Goal: Information Seeking & Learning: Learn about a topic

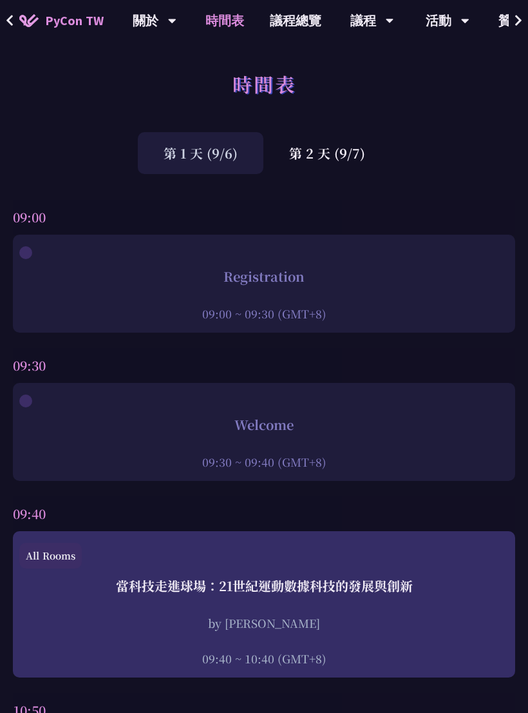
click at [307, 24] on link "議程總覽" at bounding box center [295, 20] width 77 height 41
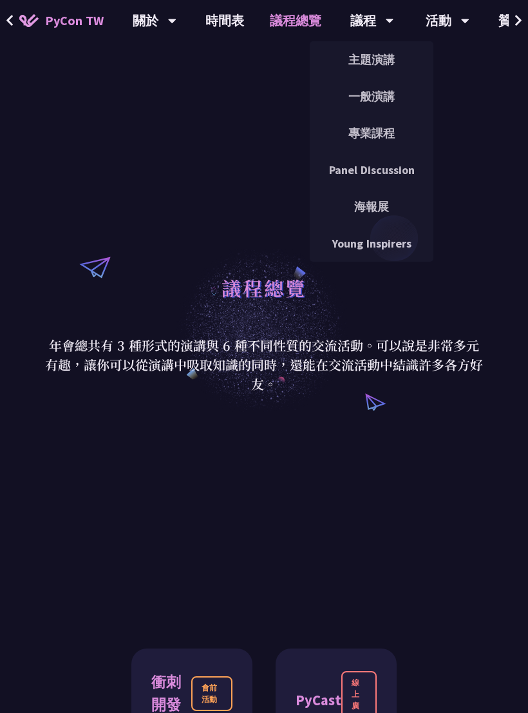
click at [383, 131] on link "專業課程" at bounding box center [372, 133] width 124 height 30
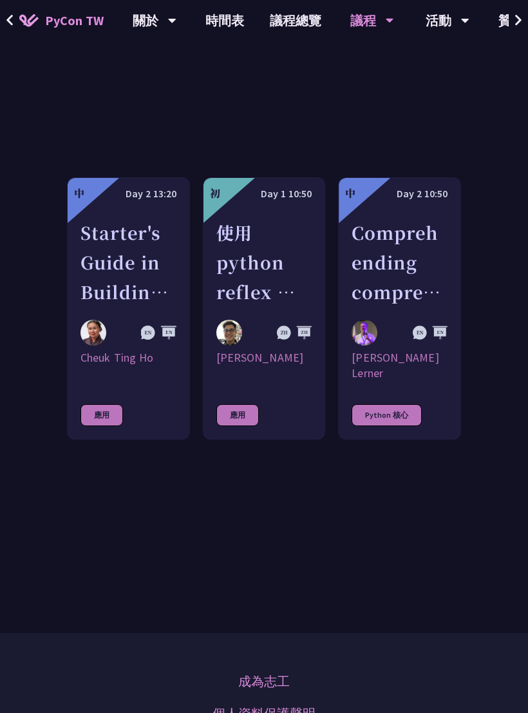
scroll to position [522, 0]
click at [403, 276] on div "Comprehending comprehensions" at bounding box center [400, 262] width 96 height 89
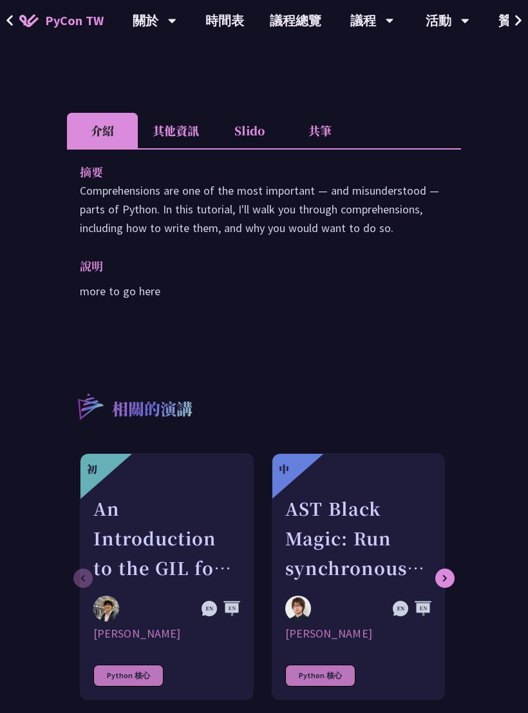
scroll to position [378, 0]
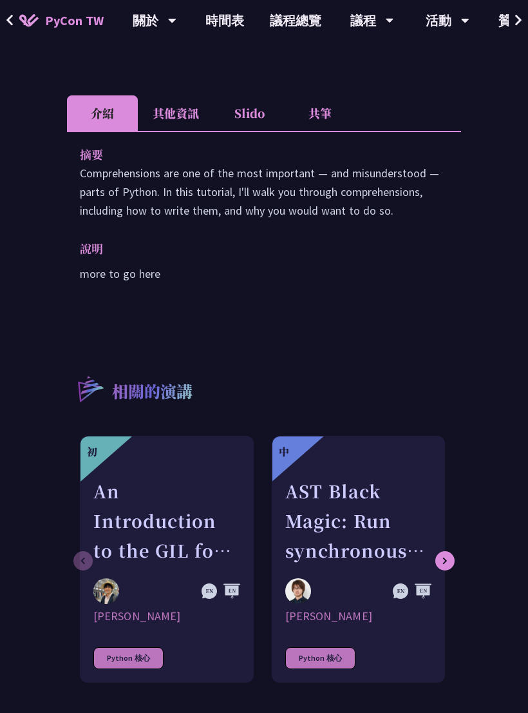
click at [196, 96] on li "其他資訊" at bounding box center [176, 113] width 76 height 35
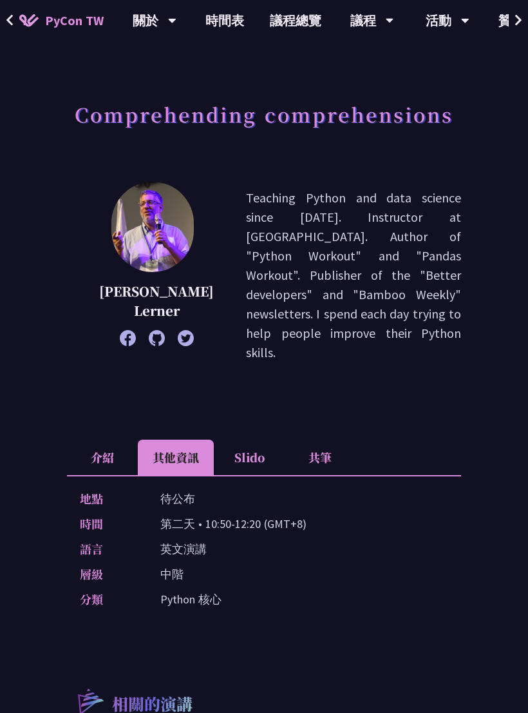
scroll to position [0, 0]
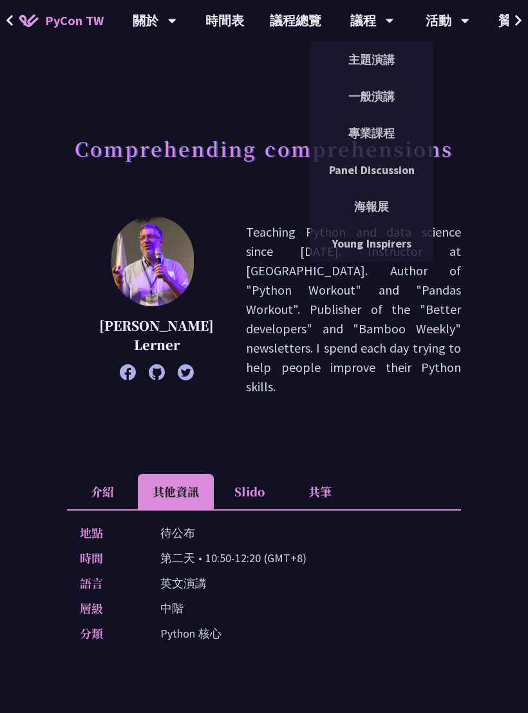
click at [369, 131] on link "專業課程" at bounding box center [372, 133] width 124 height 30
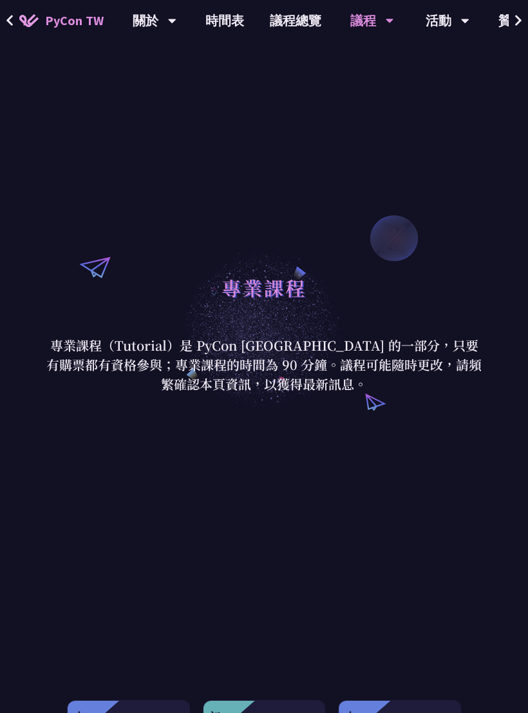
click at [367, 26] on div "議程" at bounding box center [372, 20] width 44 height 41
click at [376, 24] on div "議程" at bounding box center [372, 20] width 44 height 41
click at [386, 24] on icon at bounding box center [390, 20] width 8 height 13
click at [362, 31] on div "議程" at bounding box center [372, 20] width 44 height 41
click at [388, 30] on div "議程 主題演講 一般演講 專業課程 Panel Discussion 海報展 Young Inspirers" at bounding box center [372, 20] width 76 height 41
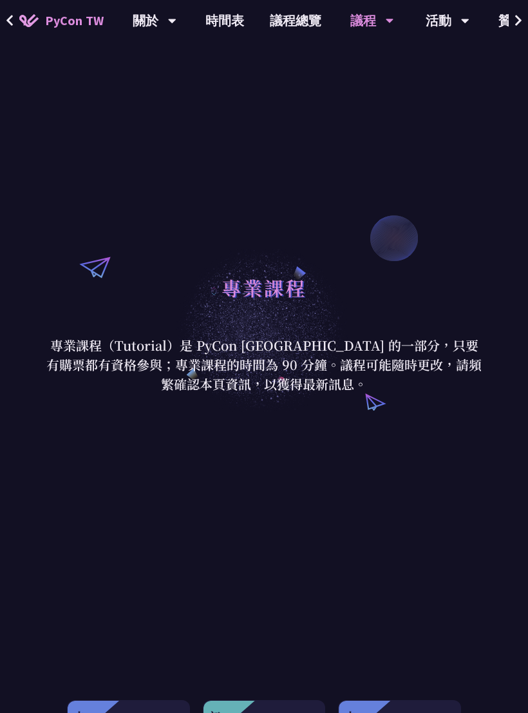
click at [352, 34] on div "議程" at bounding box center [372, 20] width 44 height 41
click at [363, 38] on div "議程" at bounding box center [372, 20] width 44 height 41
click at [386, 26] on icon at bounding box center [390, 20] width 8 height 13
click at [356, 21] on div "議程" at bounding box center [372, 20] width 44 height 41
click at [303, 24] on link "議程總覽" at bounding box center [295, 20] width 77 height 41
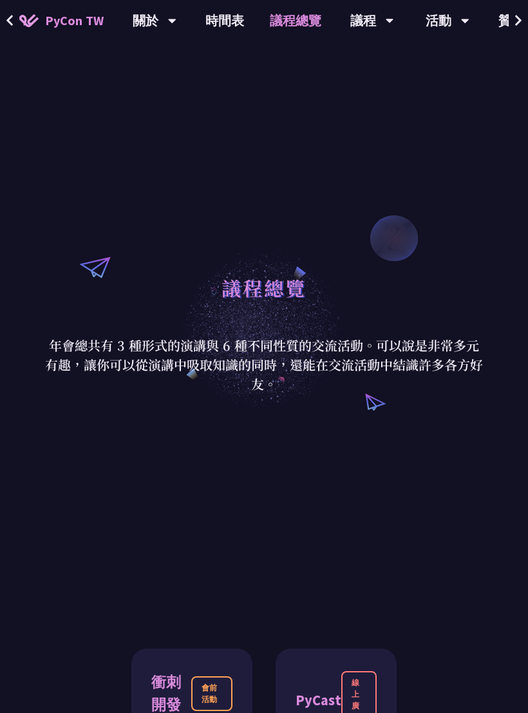
click at [238, 21] on link "時間表" at bounding box center [225, 20] width 64 height 41
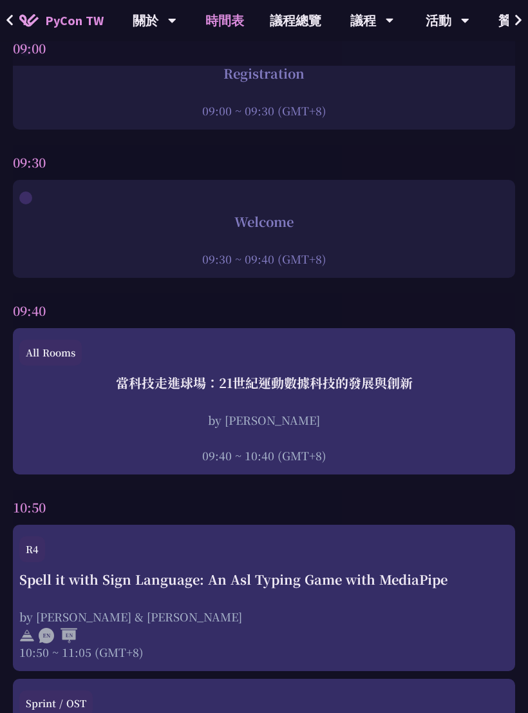
scroll to position [269, 0]
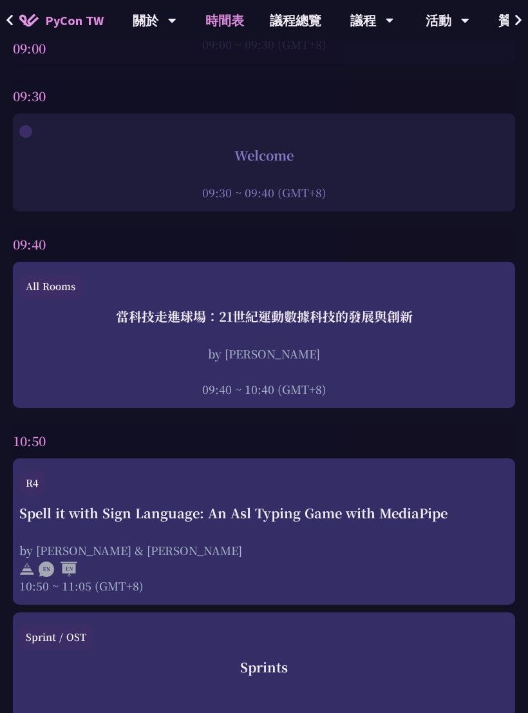
click at [421, 332] on div "當科技走進球場：21世紀運動數據科技的發展與創新 by [PERSON_NAME] 09:40 ~ 10:40 (GMT+8)" at bounding box center [264, 352] width 490 height 90
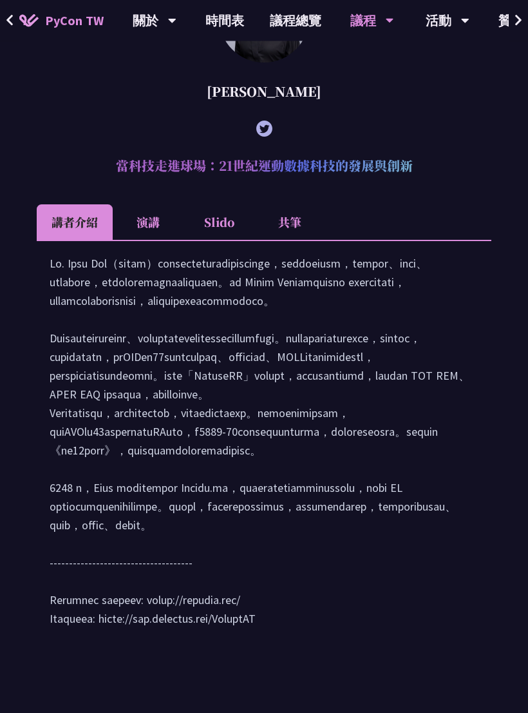
scroll to position [1620, 0]
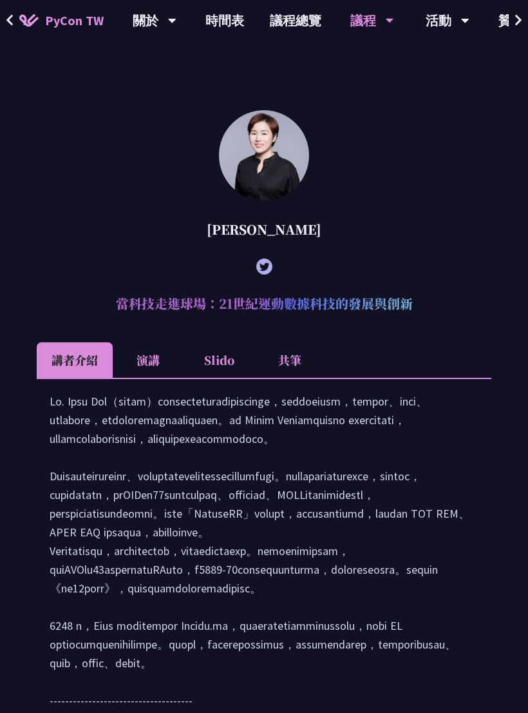
click at [227, 378] on li "Slido" at bounding box center [219, 360] width 71 height 35
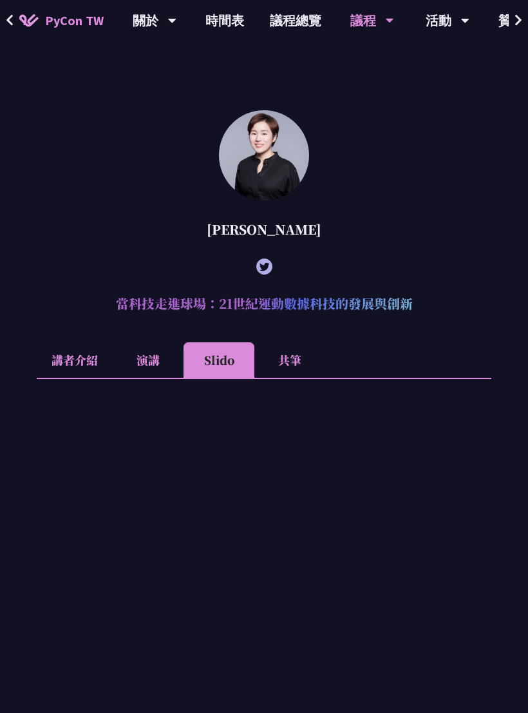
scroll to position [1621, 0]
click at [299, 378] on li "共筆" at bounding box center [289, 359] width 71 height 35
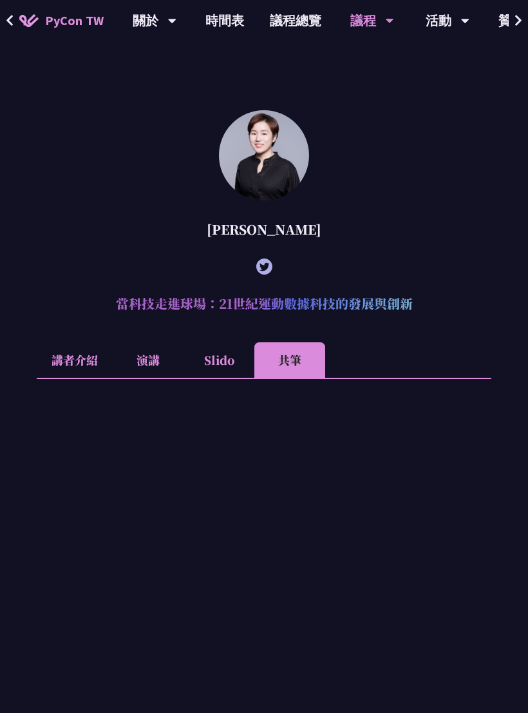
click at [151, 378] on li "演講" at bounding box center [148, 359] width 71 height 35
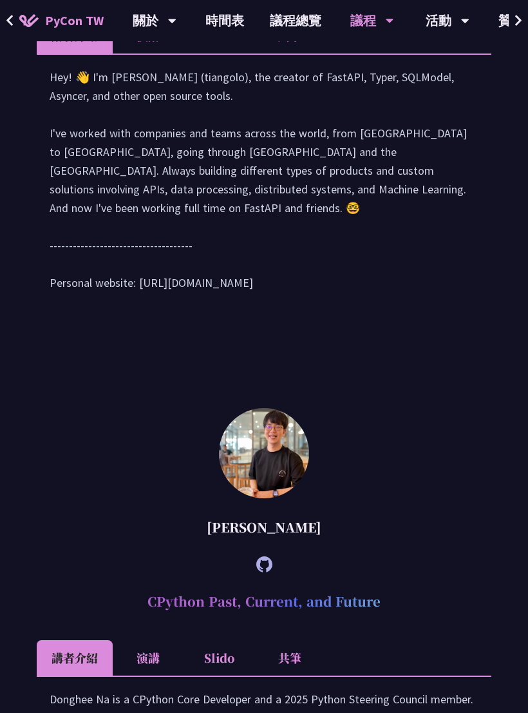
scroll to position [811, 0]
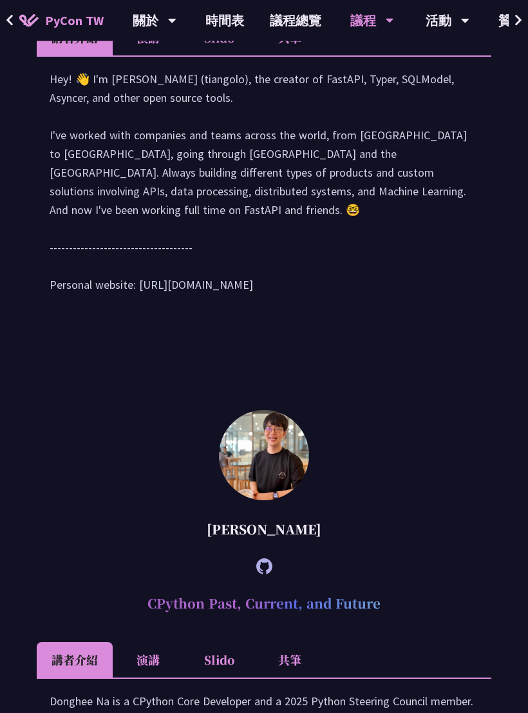
click at [297, 19] on link "議程總覽" at bounding box center [295, 20] width 77 height 41
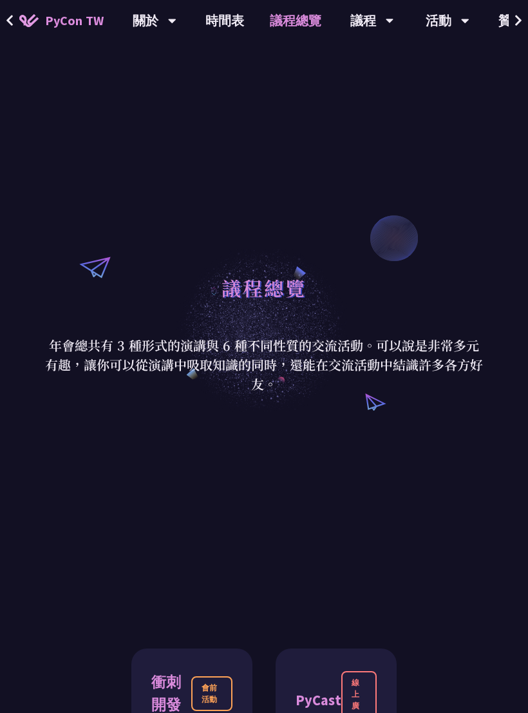
click at [257, 18] on link "議程總覽" at bounding box center [295, 20] width 77 height 41
click at [227, 19] on link "時間表" at bounding box center [225, 20] width 64 height 41
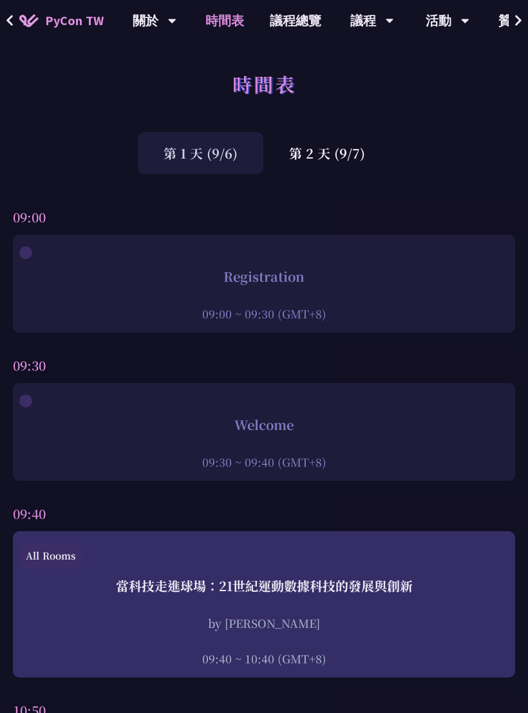
scroll to position [269, 0]
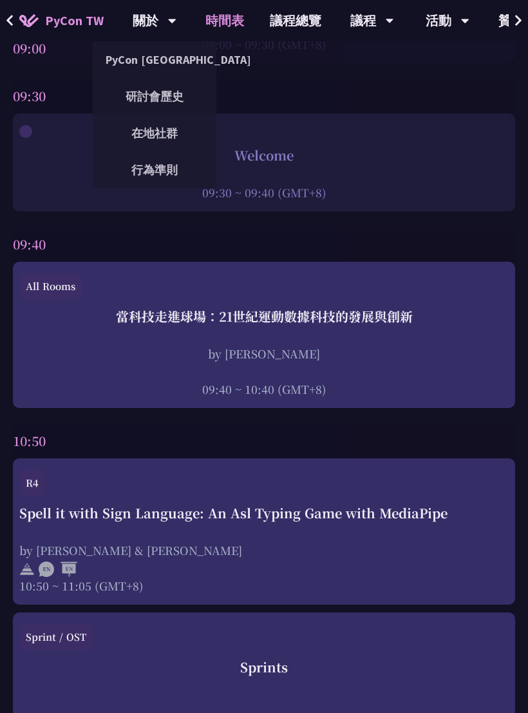
click at [179, 98] on link "研討會歷史" at bounding box center [155, 96] width 124 height 30
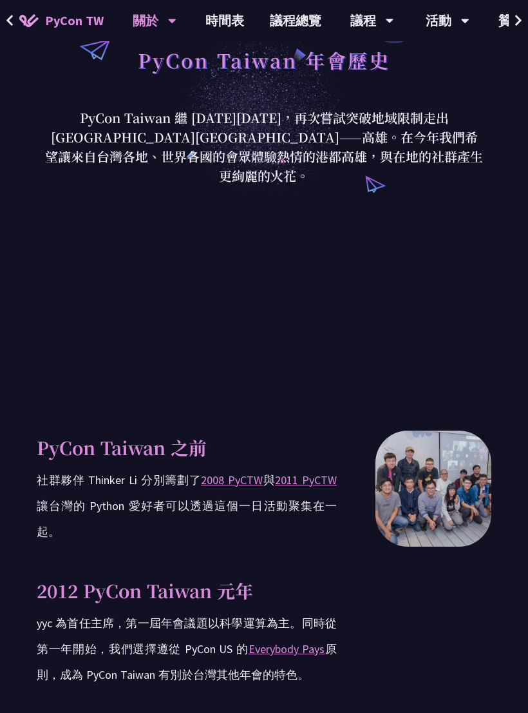
scroll to position [173, 0]
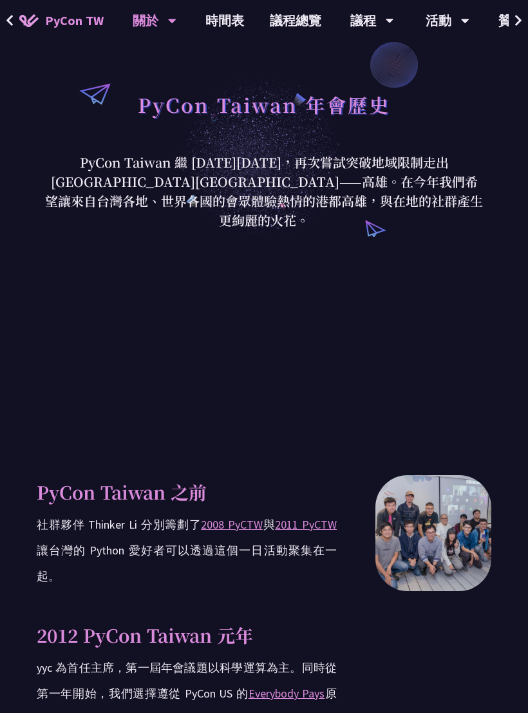
click at [160, 23] on div "關於" at bounding box center [155, 20] width 44 height 41
click at [164, 29] on div "關於" at bounding box center [155, 20] width 44 height 41
click at [149, 28] on div "關於" at bounding box center [155, 20] width 44 height 41
click at [21, 29] on link "PyCon TW" at bounding box center [61, 21] width 110 height 32
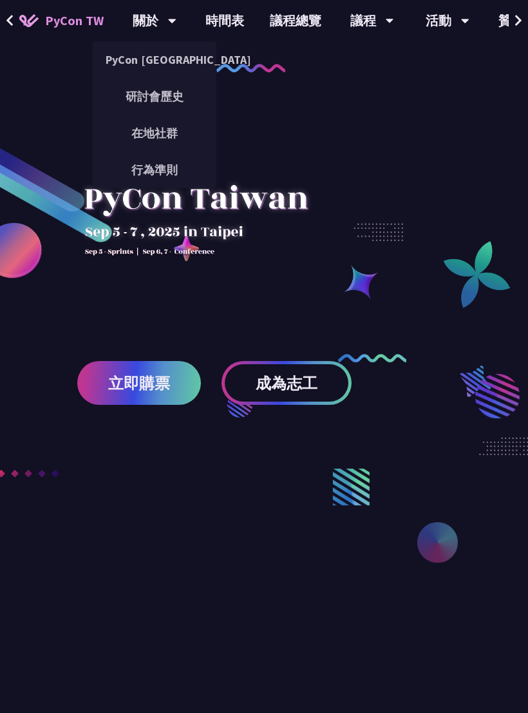
click at [179, 65] on link "PyCon [GEOGRAPHIC_DATA]" at bounding box center [155, 59] width 124 height 30
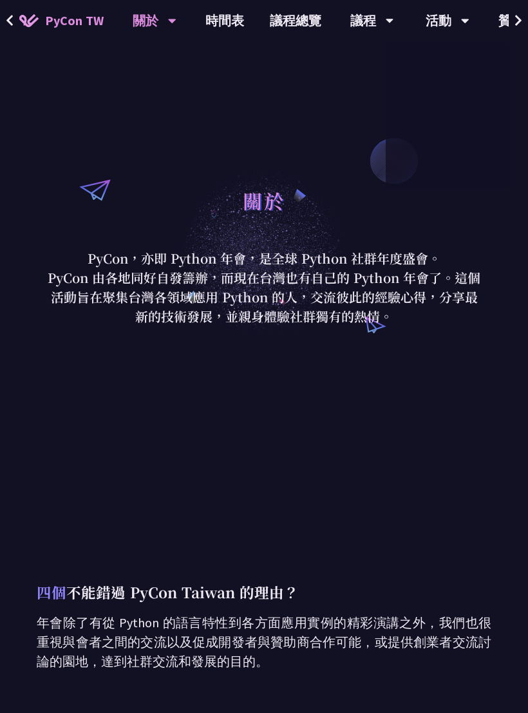
click at [503, 18] on link "贊助" at bounding box center [512, 20] width 52 height 41
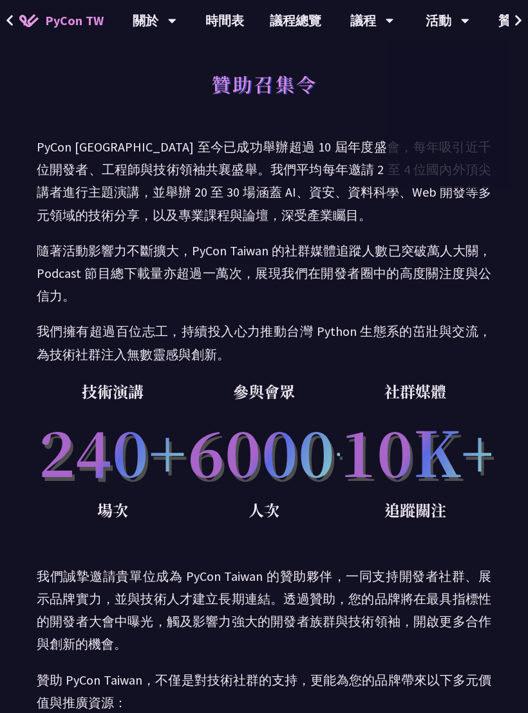
click at [501, 26] on link "贊助" at bounding box center [512, 20] width 52 height 41
click at [235, 30] on link "時間表" at bounding box center [225, 20] width 64 height 41
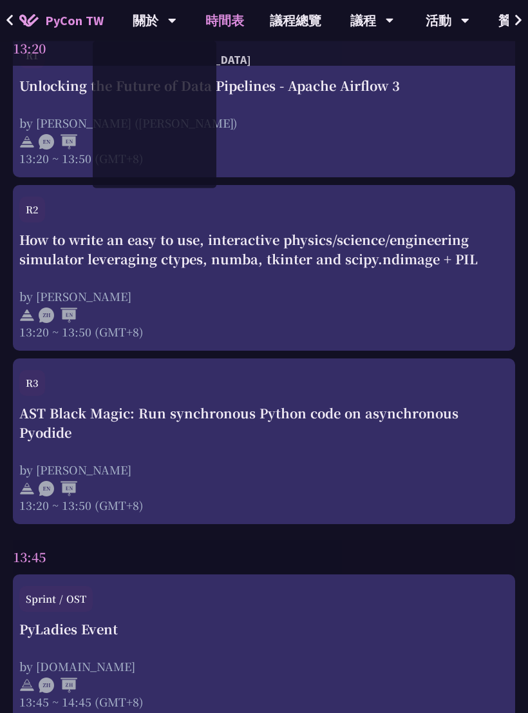
scroll to position [3449, 0]
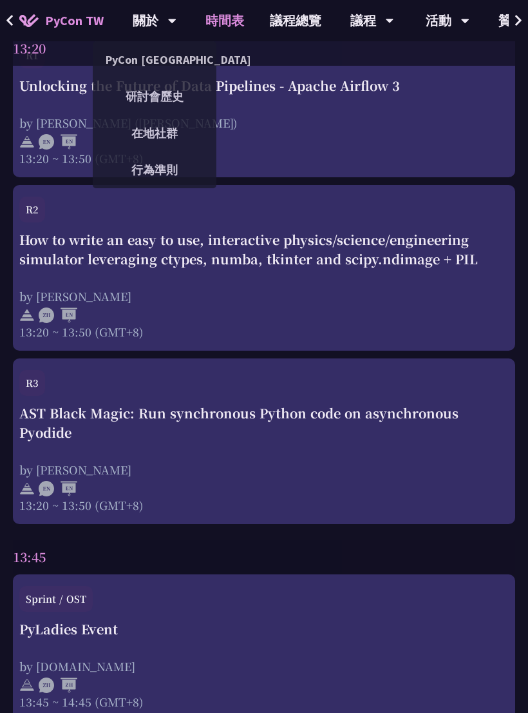
click at [170, 64] on link "PyCon [GEOGRAPHIC_DATA]" at bounding box center [155, 59] width 124 height 30
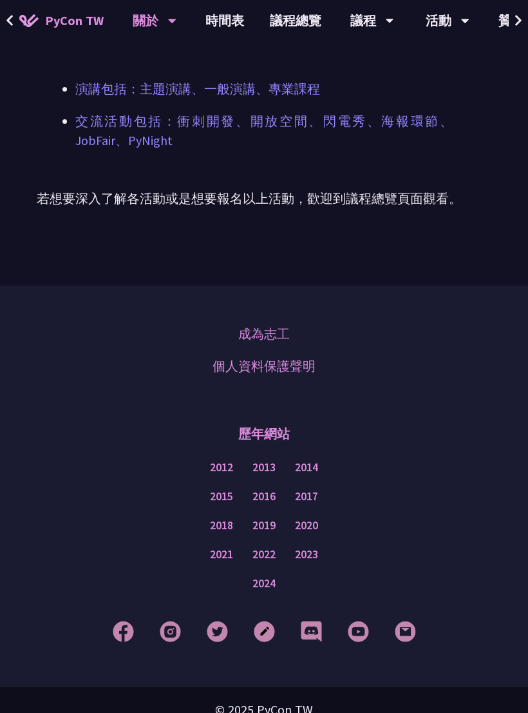
scroll to position [1054, 0]
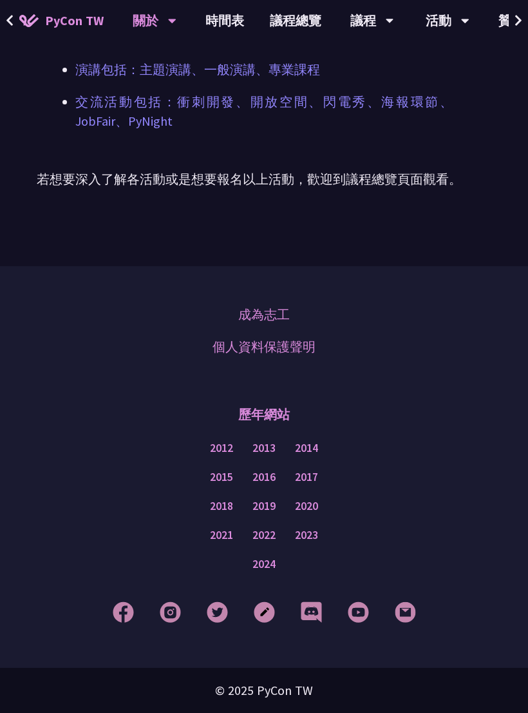
click at [168, 622] on img at bounding box center [170, 611] width 21 height 21
